Goal: Information Seeking & Learning: Learn about a topic

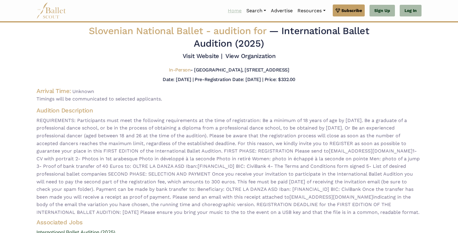
click at [229, 12] on link "Home" at bounding box center [234, 10] width 19 height 13
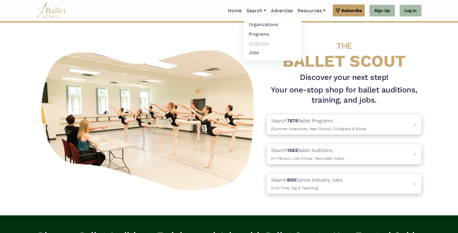
click at [255, 41] on link "Auditions" at bounding box center [272, 43] width 57 height 9
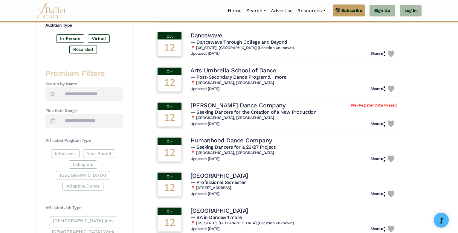
scroll to position [161, 0]
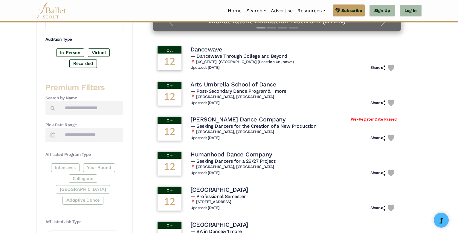
click at [53, 108] on icon at bounding box center [52, 107] width 4 height 5
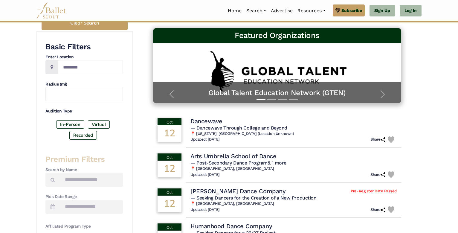
scroll to position [93, 0]
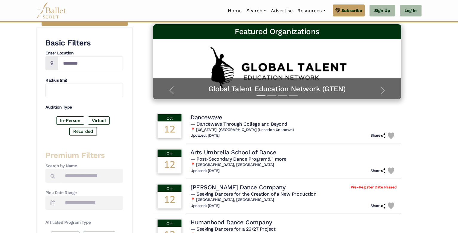
click at [135, 125] on div "1582 results were found, log in to see them all! Please contact us if you come …" at bounding box center [277, 213] width 289 height 503
click at [381, 87] on span "button" at bounding box center [383, 90] width 10 height 10
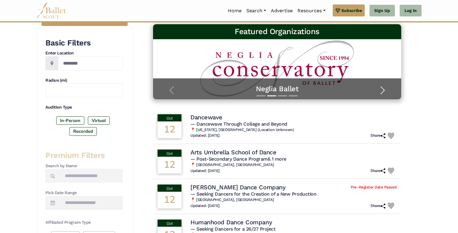
click at [382, 87] on span "button" at bounding box center [383, 90] width 10 height 10
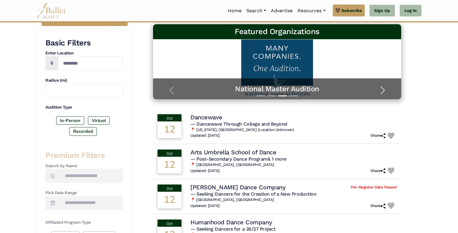
click at [383, 88] on span "button" at bounding box center [383, 90] width 10 height 10
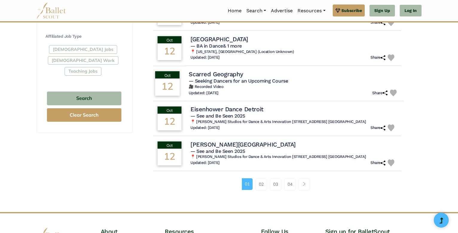
scroll to position [348, 0]
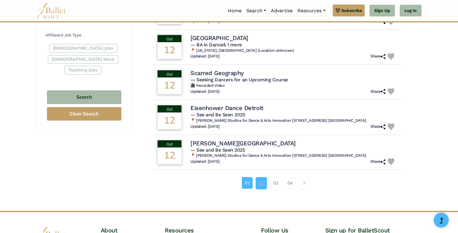
click at [259, 185] on link "02" at bounding box center [260, 183] width 11 height 12
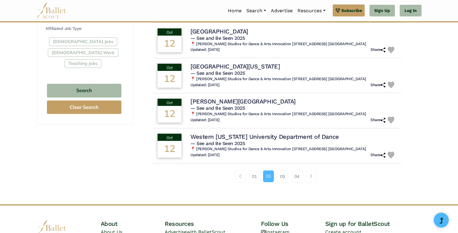
scroll to position [368, 0]
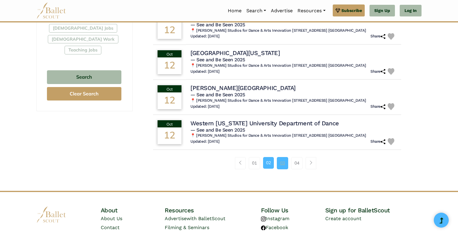
click at [280, 164] on link "03" at bounding box center [282, 163] width 11 height 12
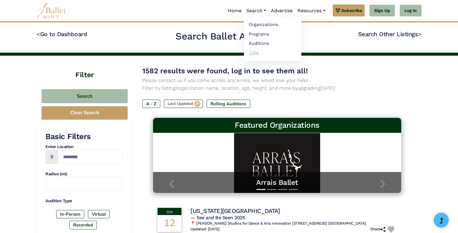
click at [251, 54] on link "Jobs" at bounding box center [272, 52] width 57 height 9
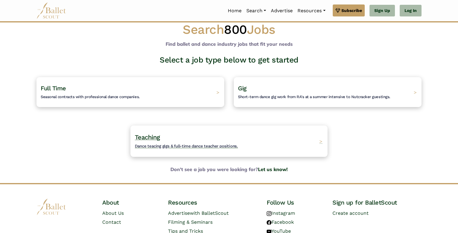
scroll to position [11, 0]
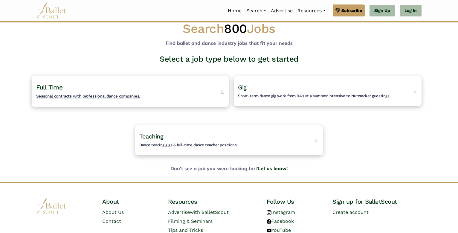
click at [179, 90] on div "Full Time Seasonal contracts with professional dance companies. >" at bounding box center [130, 90] width 197 height 31
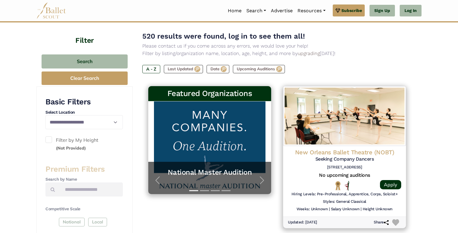
scroll to position [67, 0]
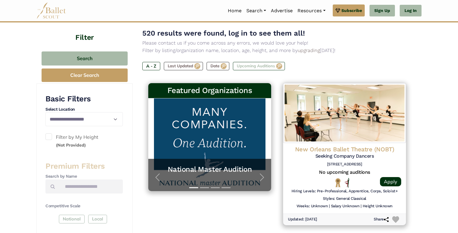
click at [267, 67] on label "Upcoming Auditions" at bounding box center [259, 66] width 52 height 8
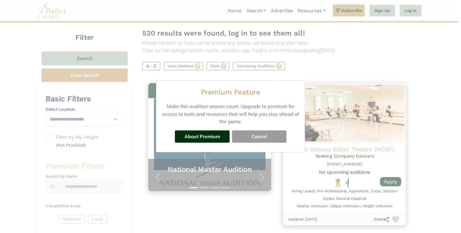
click at [248, 138] on button "Cancel" at bounding box center [259, 136] width 54 height 12
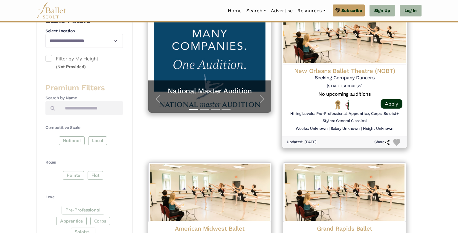
scroll to position [146, 0]
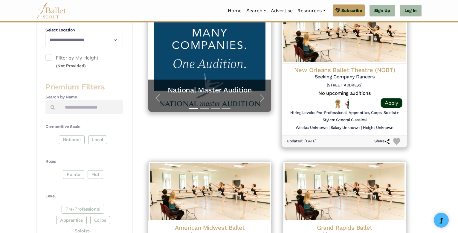
click at [325, 74] on h5 "Seeking Company Dancers" at bounding box center [344, 77] width 116 height 6
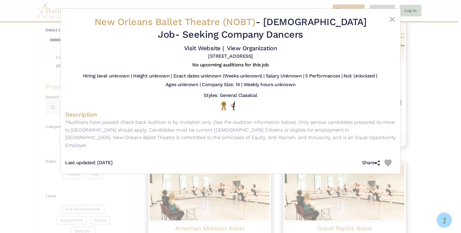
click at [417, 93] on div "New Orleans Ballet Theatre (NOBT) - Full Time Job - Seeking Company Dancers Vis…" at bounding box center [230, 116] width 461 height 233
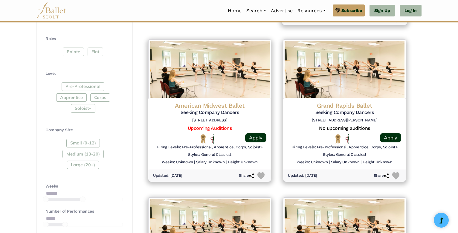
scroll to position [270, 0]
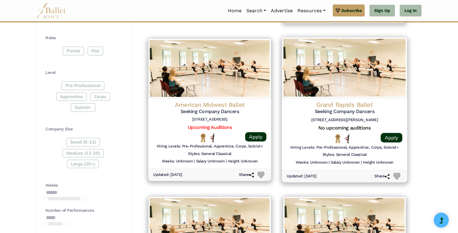
click at [374, 112] on h5 "Seeking Company Dancers" at bounding box center [344, 111] width 116 height 6
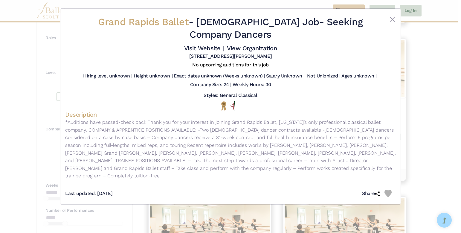
click at [418, 99] on div "Grand Rapids Ballet - Full Time Job - Seeking Company Dancers Visit Website | V…" at bounding box center [230, 116] width 461 height 233
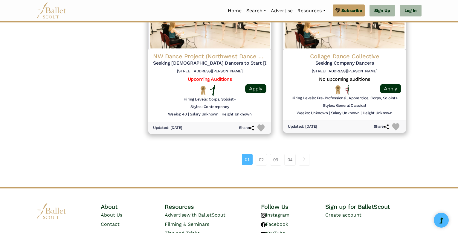
scroll to position [793, 0]
click at [261, 158] on link "02" at bounding box center [260, 159] width 11 height 12
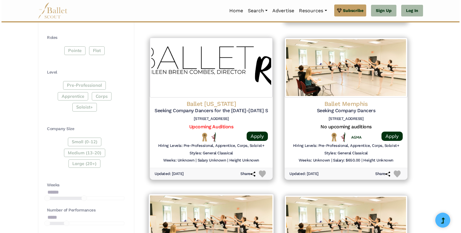
scroll to position [263, 0]
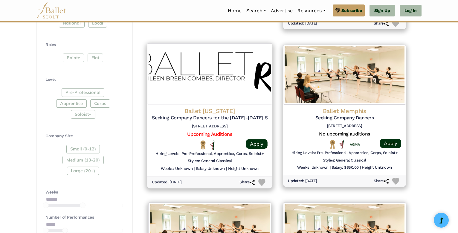
click at [245, 121] on div "Ballet [US_STATE] Seeking Company Dancers for the [DATE]-[DATE] Season [STREET_…" at bounding box center [210, 119] width 116 height 24
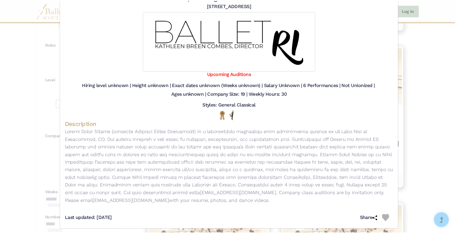
scroll to position [55, 0]
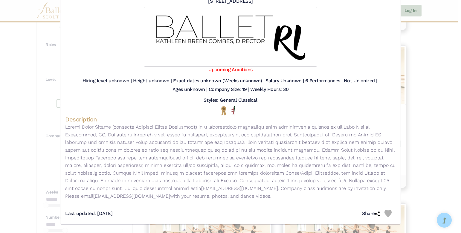
click at [444, 102] on div "Ballet [US_STATE] - [DEMOGRAPHIC_DATA] Job - Seeking Company Dancers for the [D…" at bounding box center [230, 116] width 461 height 233
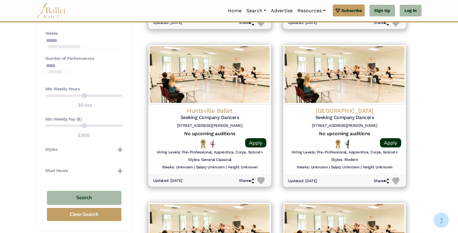
scroll to position [0, 0]
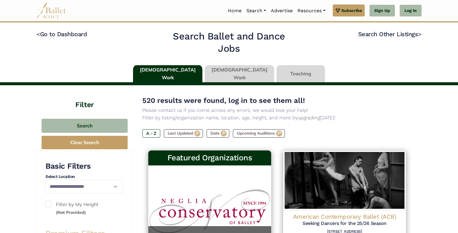
click at [229, 71] on link at bounding box center [239, 73] width 69 height 17
